Goal: Task Accomplishment & Management: Complete application form

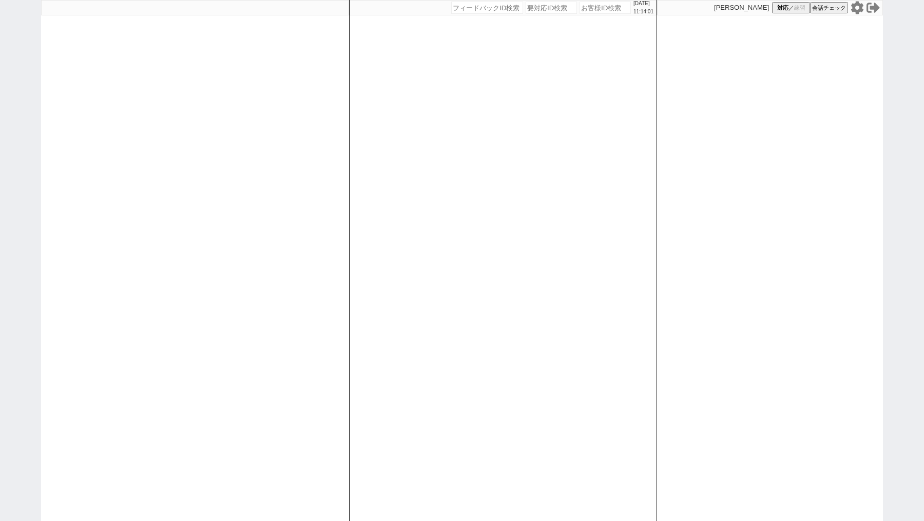
click at [586, 8] on input "number" at bounding box center [604, 8] width 51 height 12
paste input "615040"
type input "615040"
select select "100"
select select "1"
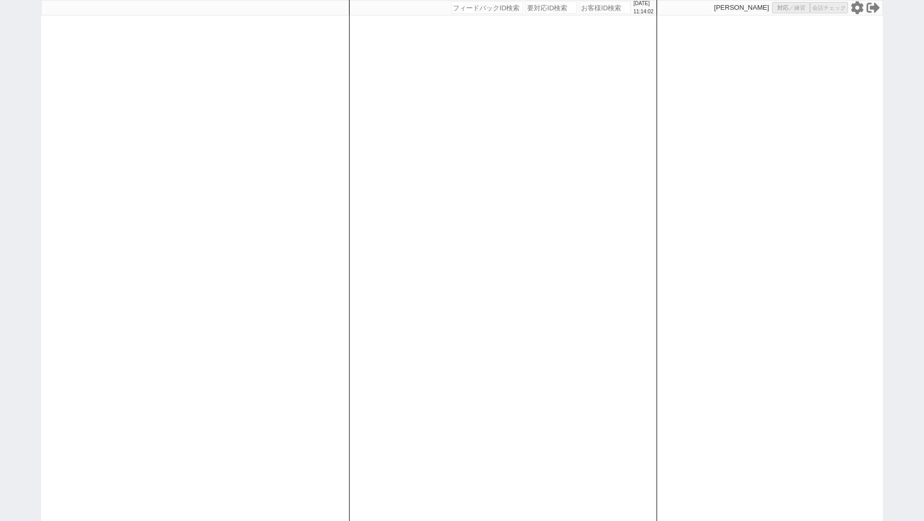
select select "1"
select select
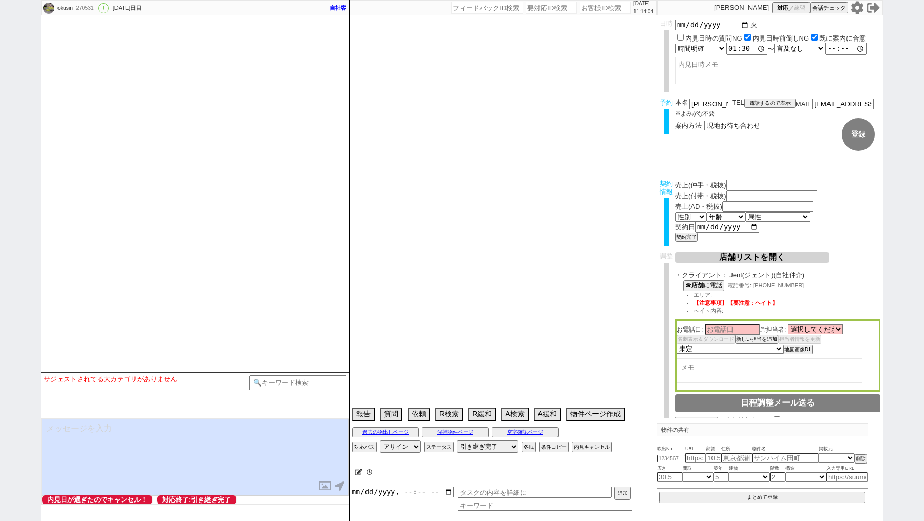
select select "0"
type input "[DATE]"
checkbox input "false"
checkbox input "true"
type input "13:00:00"
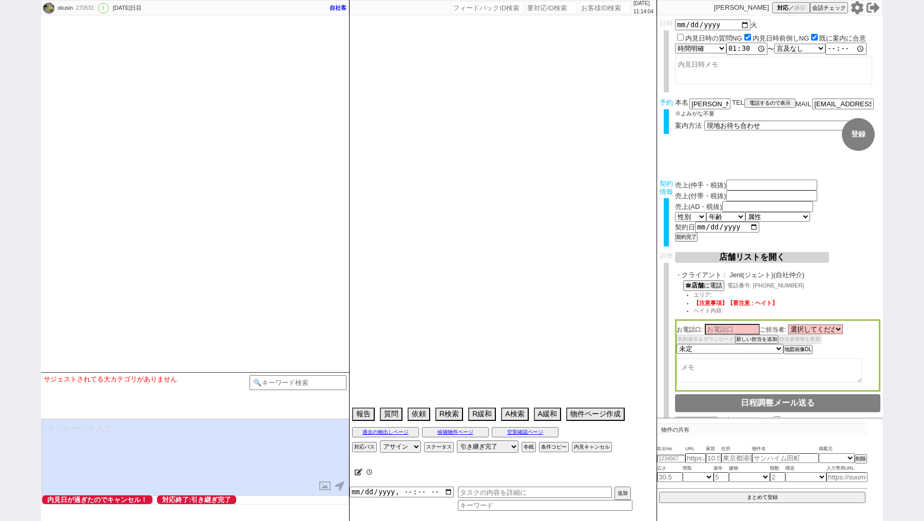
select select "6"
type input "19:00:00"
type textarea "9/17の14時過ぎから何時でも可 9/18は10時過ぎから何時でも可 シティハウスパートⅠは18日13時～内見希望"
type input "[PERSON_NAME]"
type input "[EMAIL_ADDRESS][DOMAIN_NAME]"
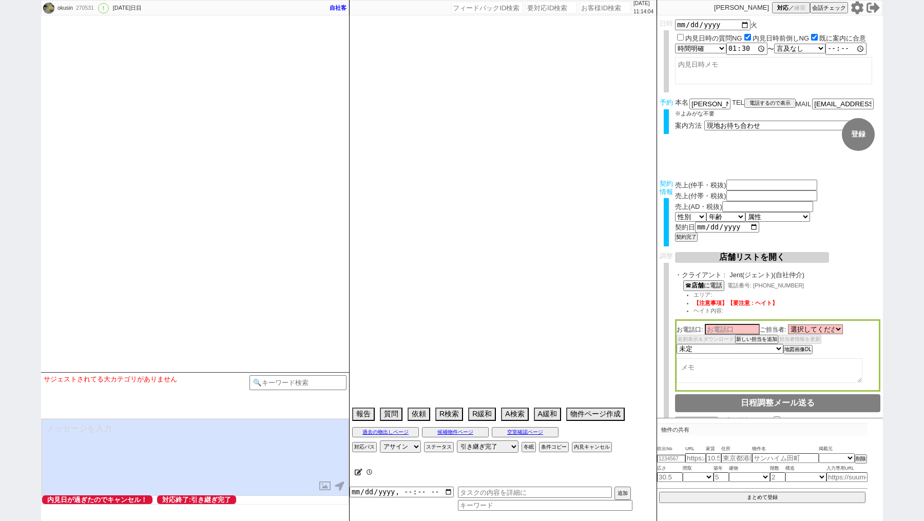
select select "2"
select select
select select "8"
select select "3"
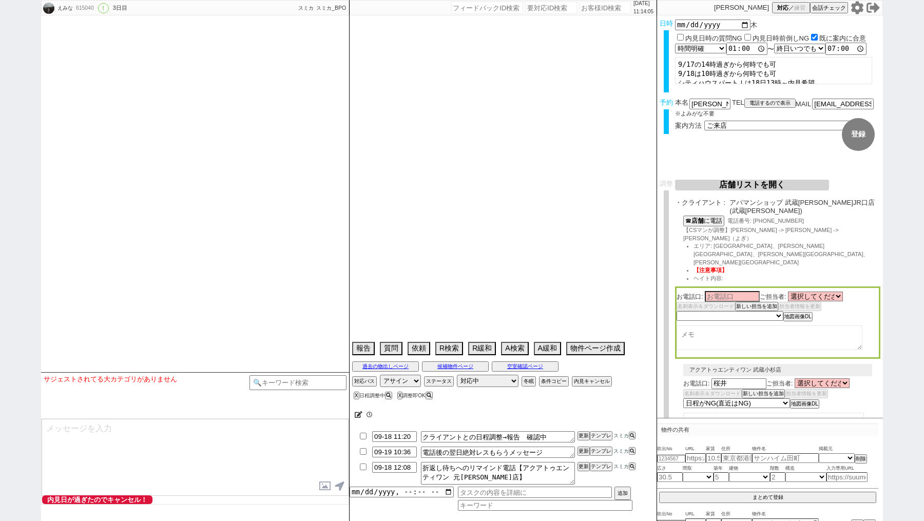
type textarea "[PERSON_NAME]対応 @電話 15日10:14出ない、[DATE] 10:58出ない -> 物件空いてたよ、でもたぶん[DATE]〜[DATE]には…"
select select "15"
select select "0"
select select "47"
select select "[DATE]"
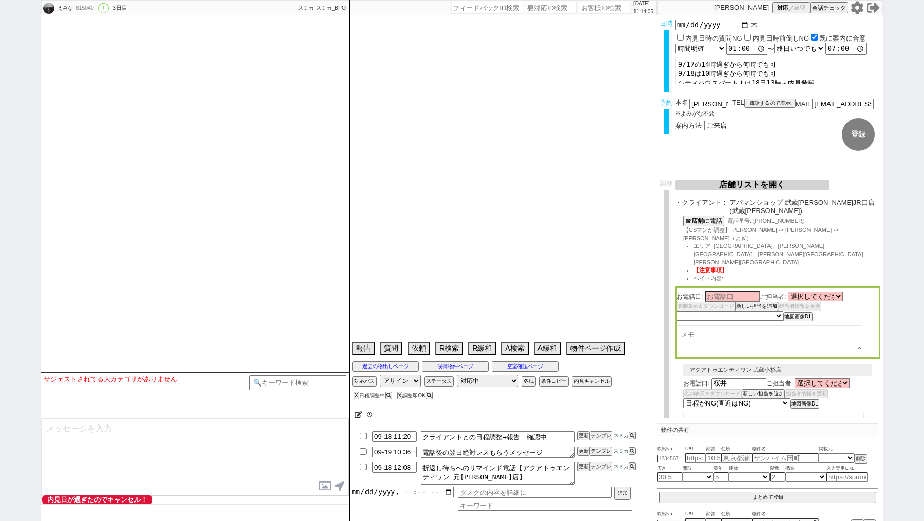
select select "44"
select select "[DATE]"
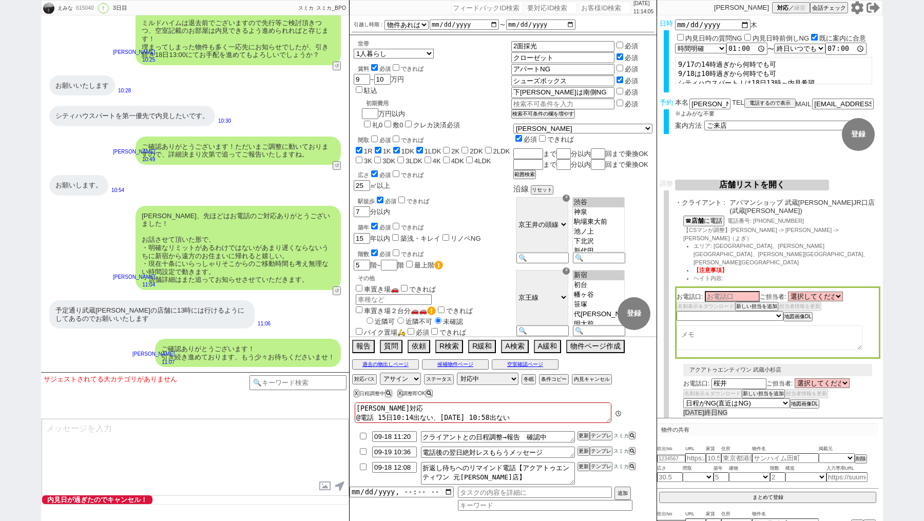
scroll to position [6711, 0]
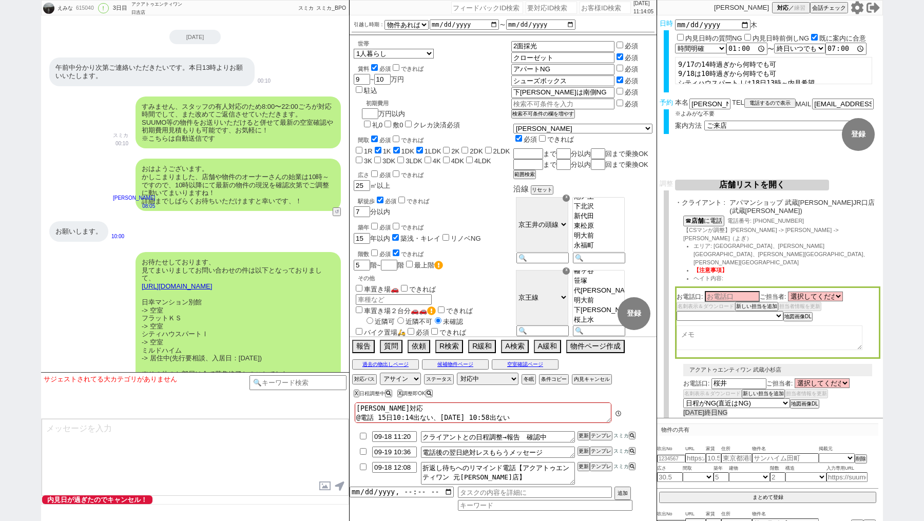
type textarea "18日 10:58 出ない 何時には決まっていない。新宿 十条にいる。まだ物件決まってない、[PERSON_NAME]のご紹介で大丈夫"
select select "2025"
select select "9"
select select "36"
type input "[DATE]"
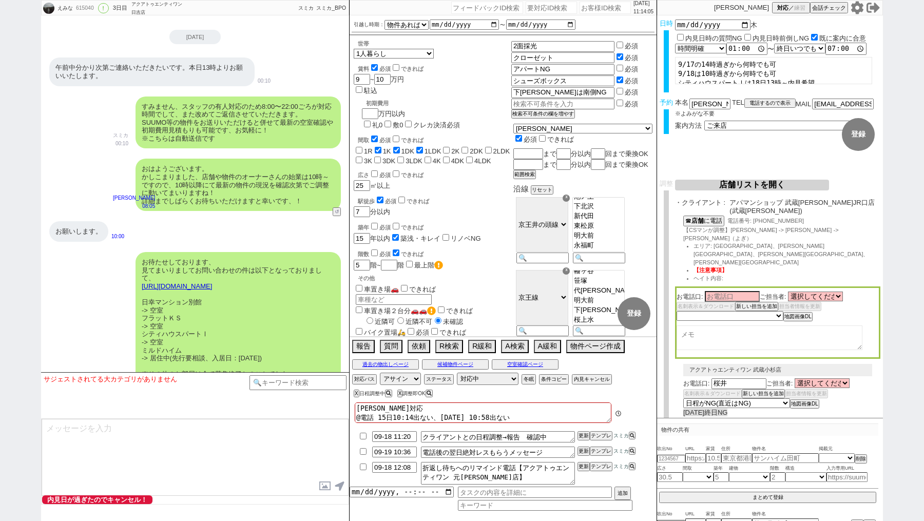
type input "[DATE]"
type input "7.5"
checkbox input "true"
checkbox input "false"
checkbox input "true"
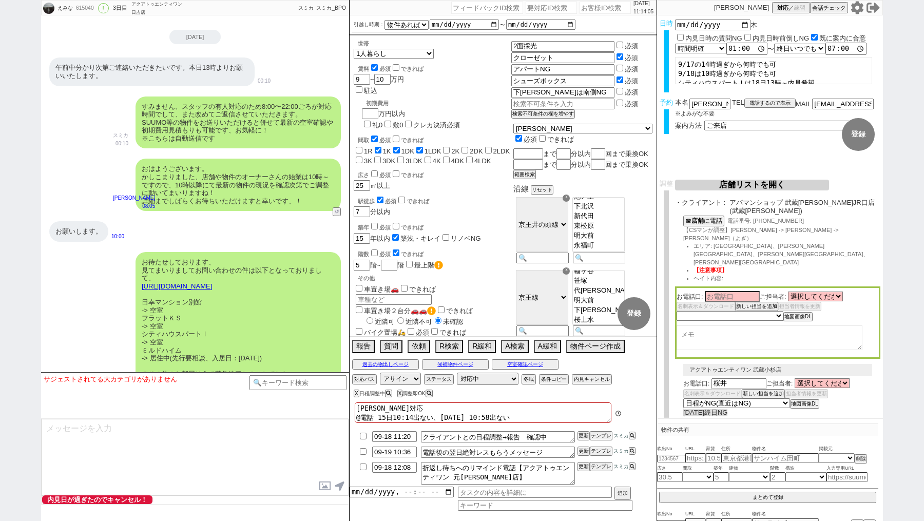
checkbox input "true"
checkbox input "false"
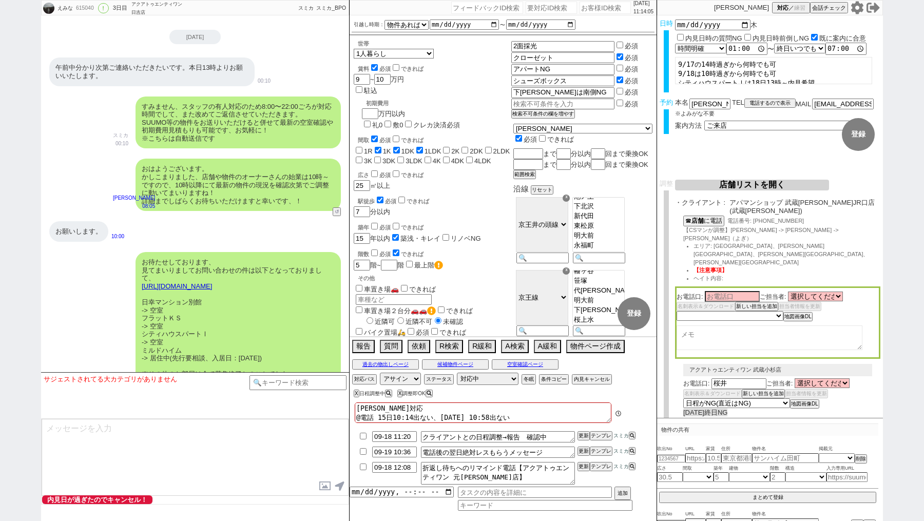
checkbox input "false"
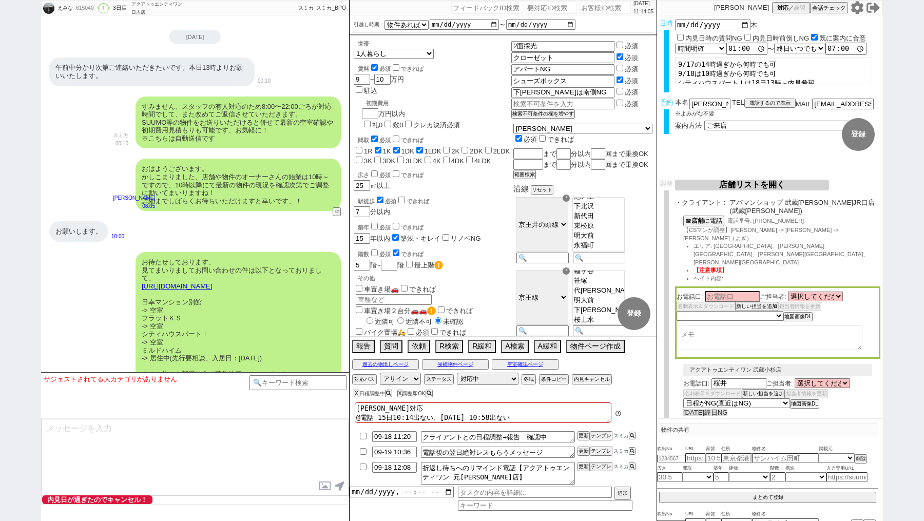
checkbox input "false"
type input "20"
type input "10"
checkbox input "false"
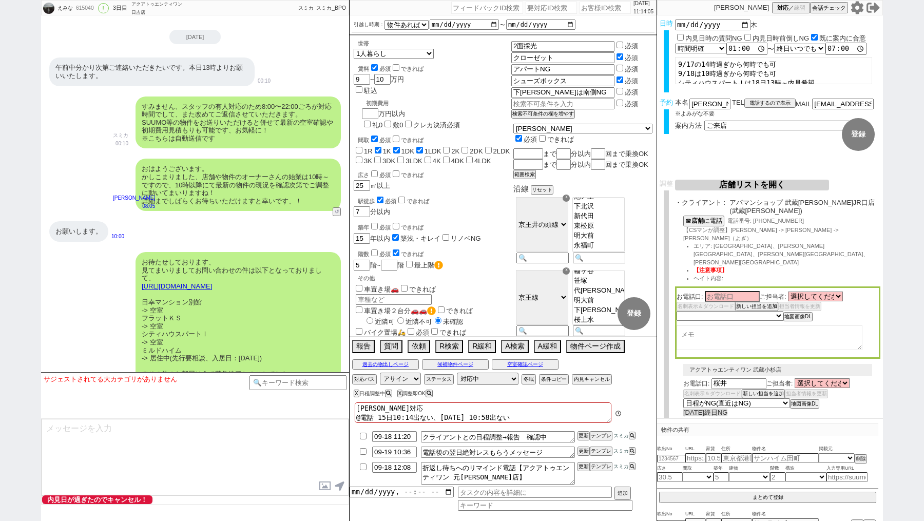
checkbox input "true"
checkbox input "false"
checkbox input "true"
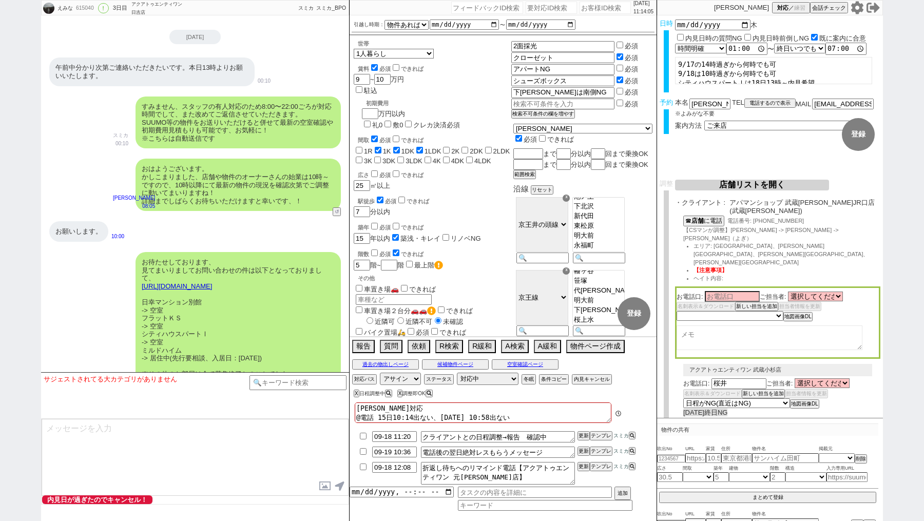
checkbox input "false"
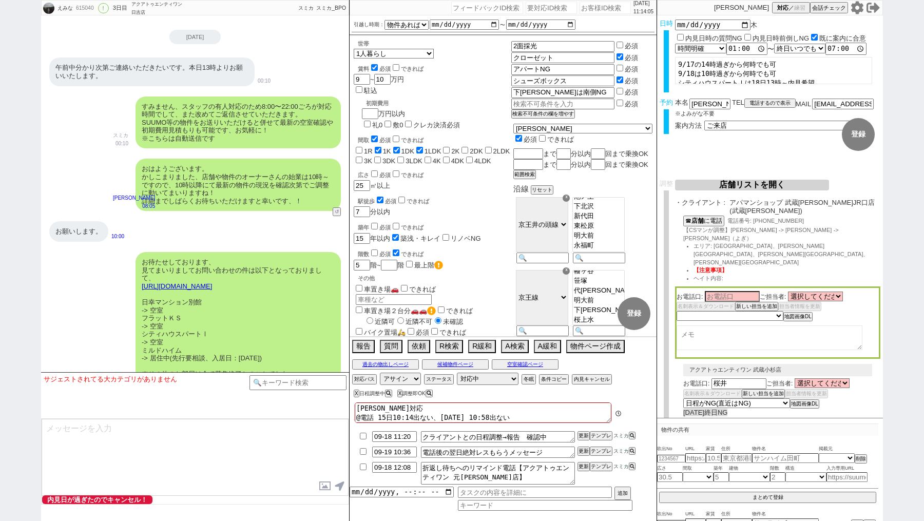
checkbox input "false"
type input "恵比寿"
type input "35"
select select "44"
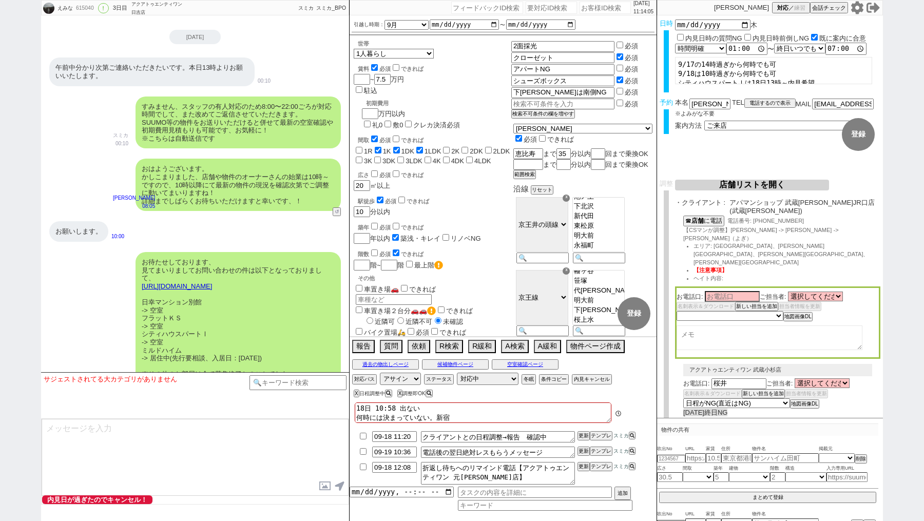
select select "19"
select select "601"
select select "50"
select select "48"
select select "47"
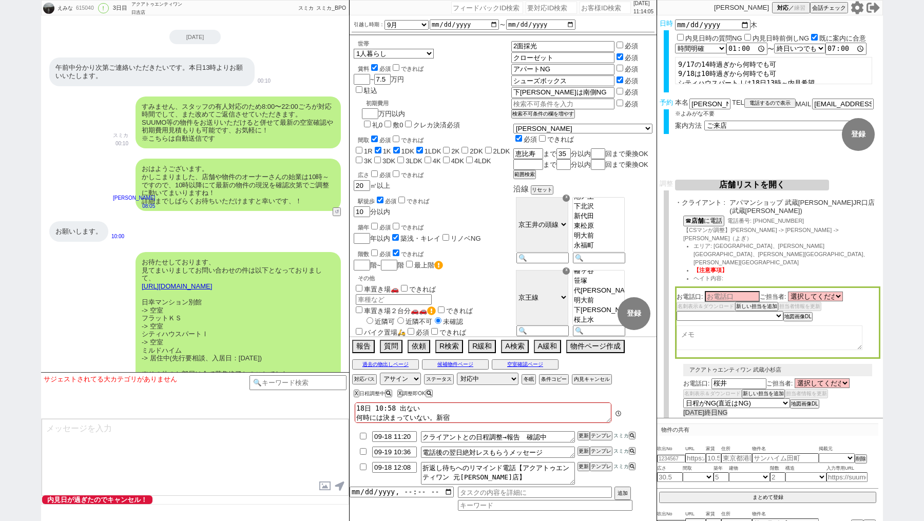
select select "54"
select select "53"
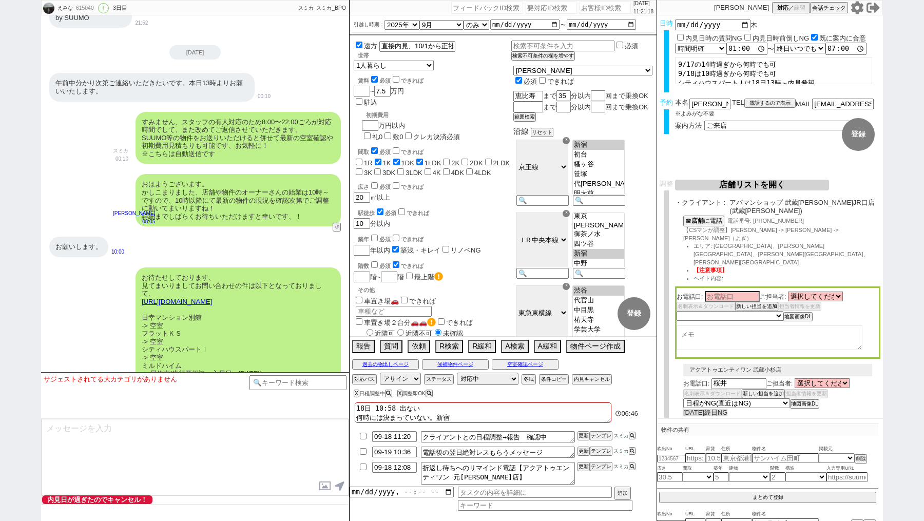
scroll to position [6626, 0]
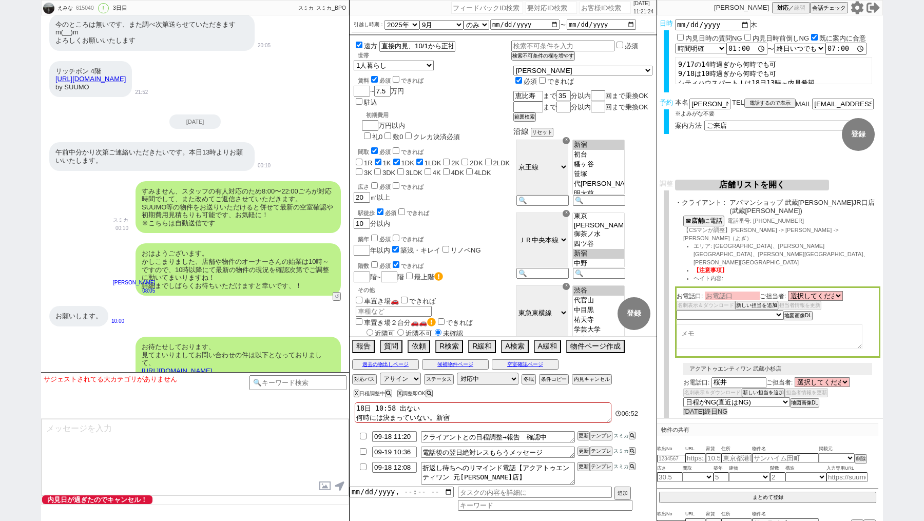
click at [729, 291] on input at bounding box center [732, 295] width 55 height 9
click at [802, 292] on select "選択してください" at bounding box center [815, 296] width 55 height 9
click at [710, 325] on textarea at bounding box center [769, 337] width 186 height 25
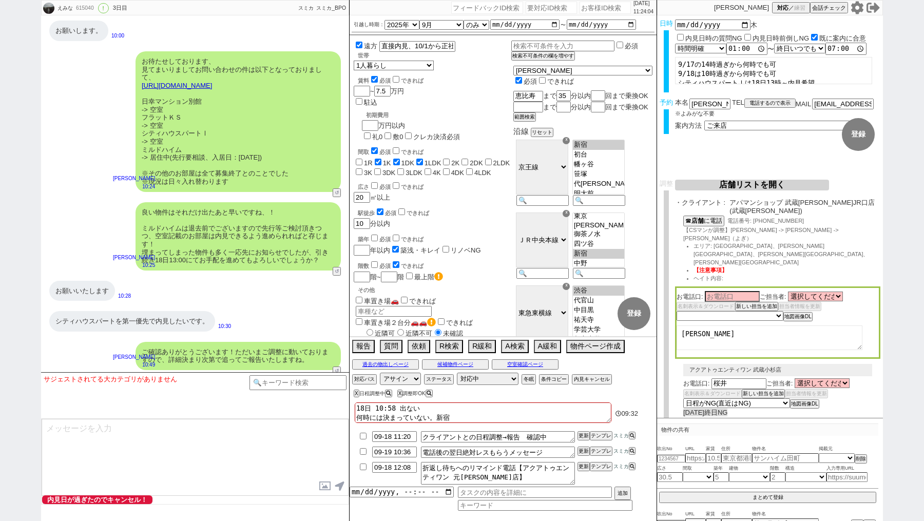
scroll to position [6892, 0]
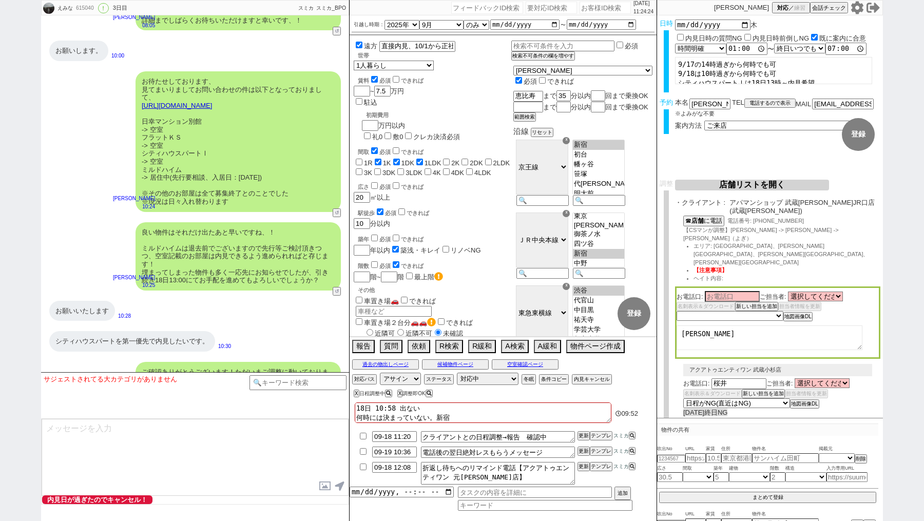
type textarea "[PERSON_NAME]"
drag, startPoint x: 735, startPoint y: 308, endPoint x: 652, endPoint y: 308, distance: 83.6
click at [652, 308] on div "えみな 615040 ! 0 3日目 冬眠中 自社客 スミカ スミカ_BPO チャット全表示 [DATE] 新しくフォローされました (18:12:00) よ…" at bounding box center [462, 260] width 842 height 521
click at [684, 325] on textarea "[PERSON_NAME]" at bounding box center [769, 337] width 186 height 25
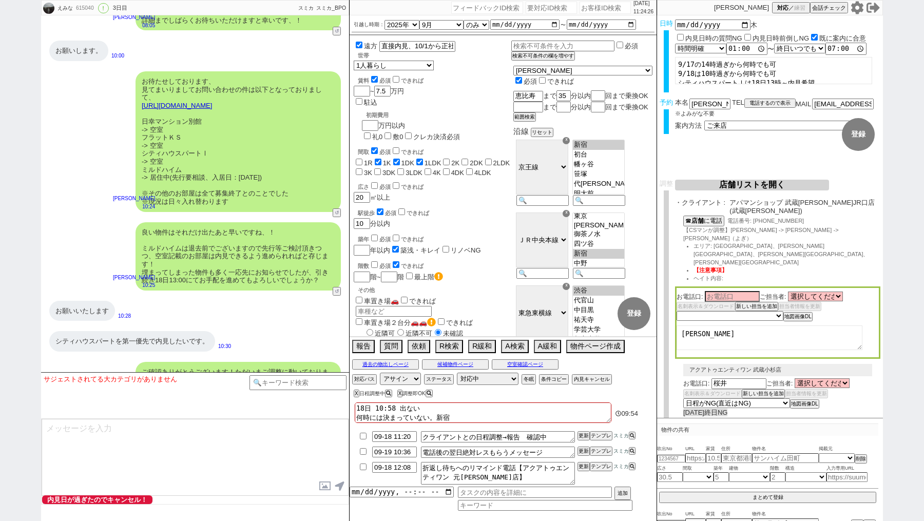
click at [684, 325] on textarea "[PERSON_NAME]" at bounding box center [769, 337] width 186 height 25
click at [721, 311] on select "未定 希望で最短でOK 最短以外でOK 日程がNG(直近で別日提案可) 日程がNG(直近はNG) お客様ごとNG 折返し待ち 店舗が定休/終業後で連絡取れず" at bounding box center [729, 315] width 106 height 9
click at [755, 303] on button "新しい担当を追加" at bounding box center [755, 306] width 41 height 7
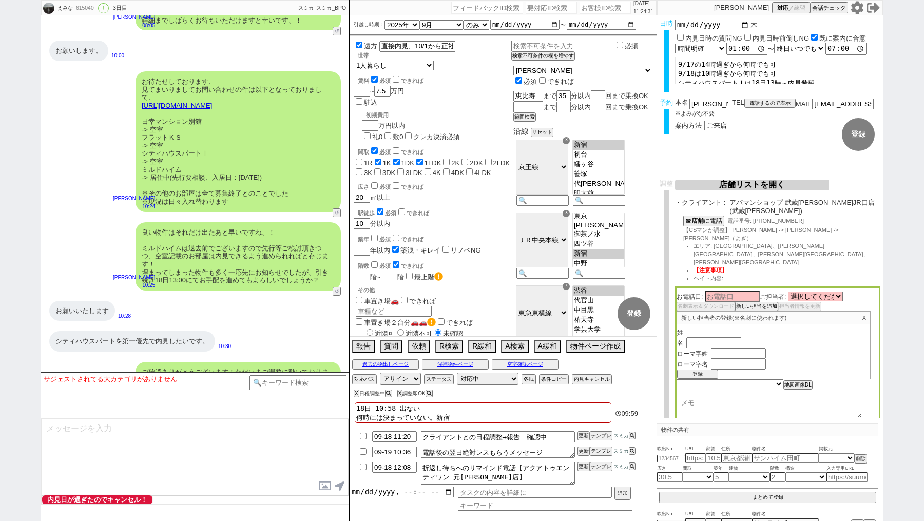
click at [697, 328] on input "text" at bounding box center [713, 332] width 55 height 9
paste input "[PERSON_NAME]"
drag, startPoint x: 700, startPoint y: 304, endPoint x: 780, endPoint y: 304, distance: 80.6
click at [780, 328] on div "姓 [PERSON_NAME]" at bounding box center [773, 332] width 193 height 9
type input "村上"
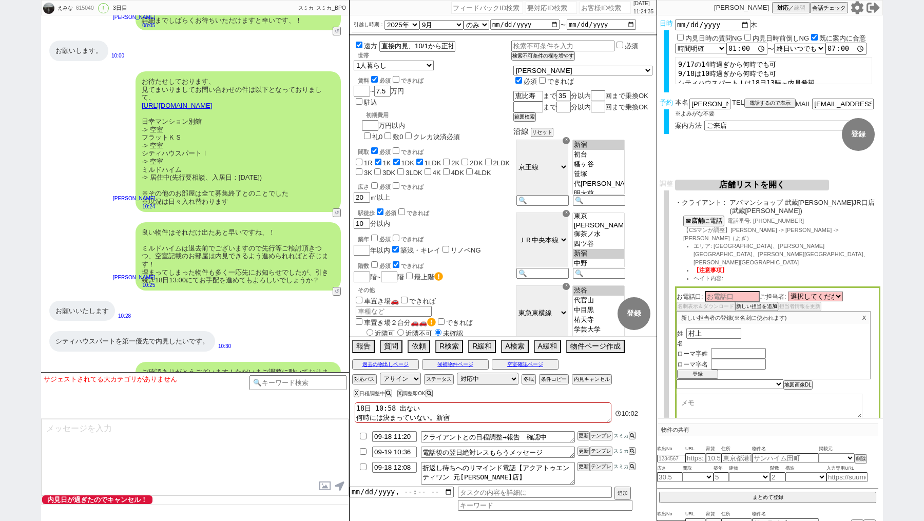
click at [715, 328] on div "姓 [PERSON_NAME] 名 ローマ字姓 ローマ字名" at bounding box center [773, 349] width 193 height 42
paste input "[PERSON_NAME]"
type input "[PERSON_NAME]"
click at [720, 349] on input "text" at bounding box center [738, 353] width 55 height 9
type input "Murakami"
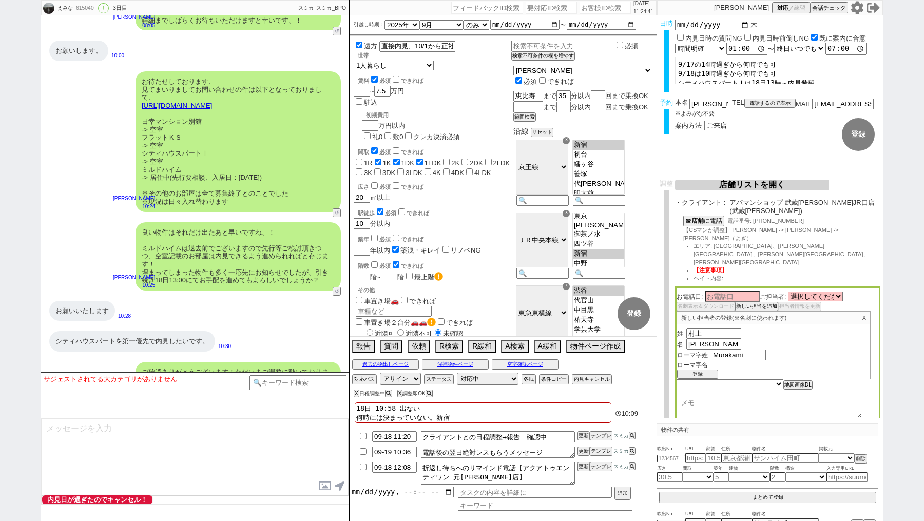
click at [711, 360] on input "text" at bounding box center [738, 364] width 55 height 9
type input "[PERSON_NAME]"
click at [698, 372] on button "登録" at bounding box center [697, 375] width 41 height 7
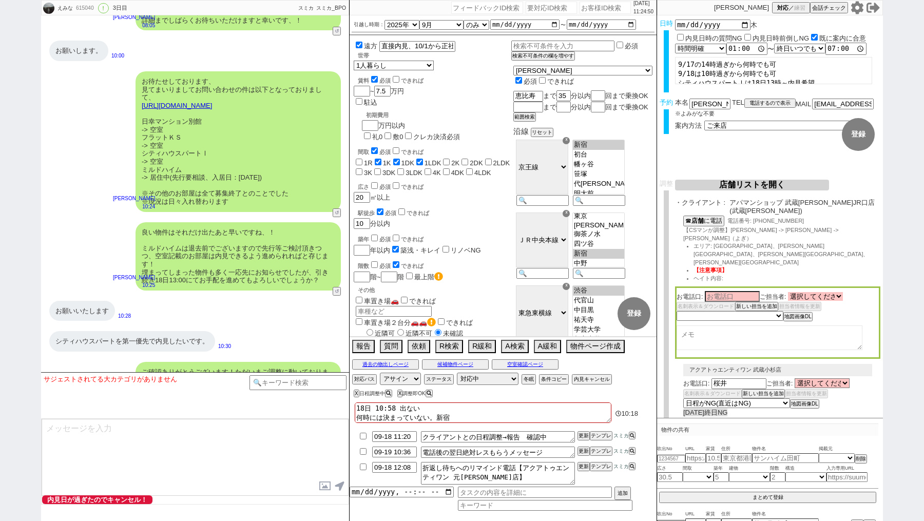
click at [801, 292] on select "選択してください [PERSON_NAME]" at bounding box center [815, 296] width 55 height 9
select select "2836"
click at [733, 291] on input at bounding box center [732, 295] width 55 height 9
type input "[PERSON_NAME]"
click at [725, 311] on select "未定 希望で最短でOK 最短以外でOK 日程がNG(直近で別日提案可) 日程がNG(直近はNG) お客様ごとNG 折返し待ち 店舗が定休/終業後で連絡取れず" at bounding box center [729, 315] width 106 height 9
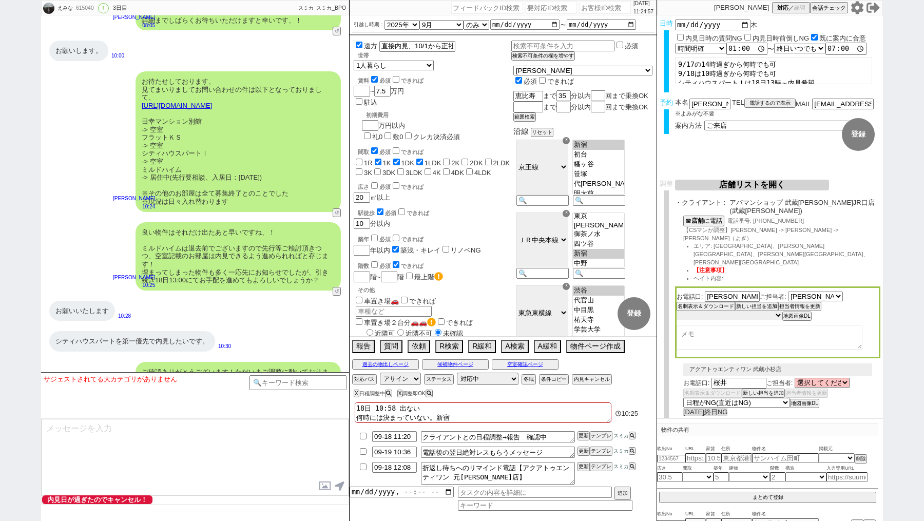
select select "5"
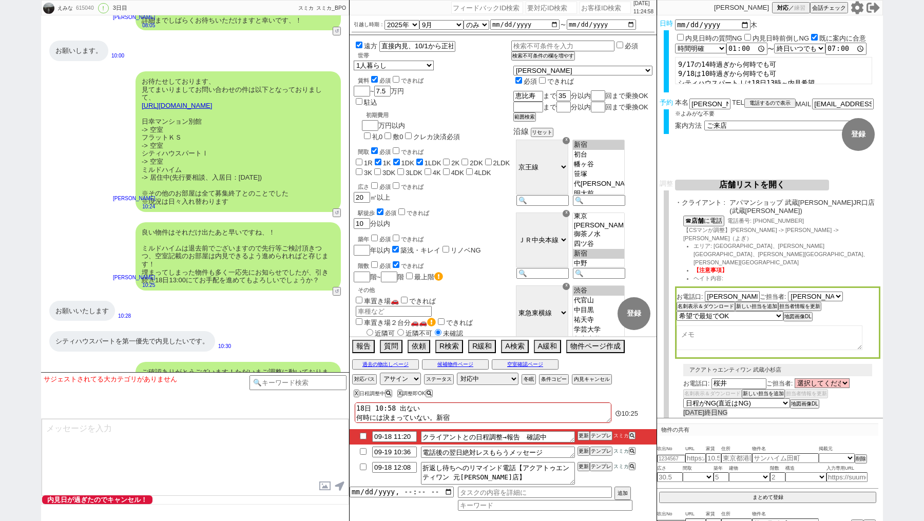
select select "2836"
select select "5"
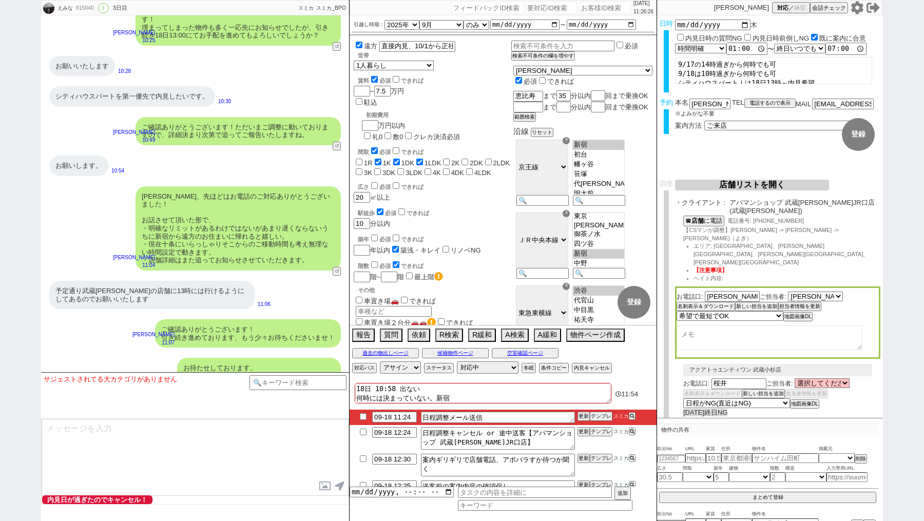
scroll to position [7250, 0]
